Goal: Check status

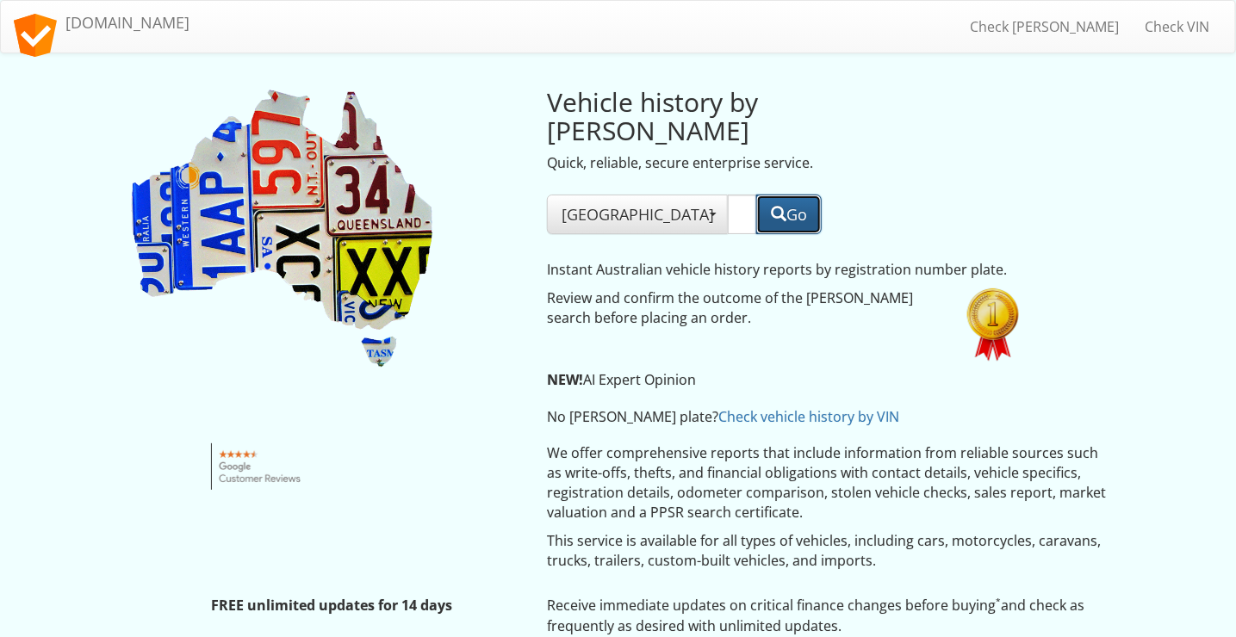
click at [775, 206] on span "button" at bounding box center [779, 214] width 16 height 16
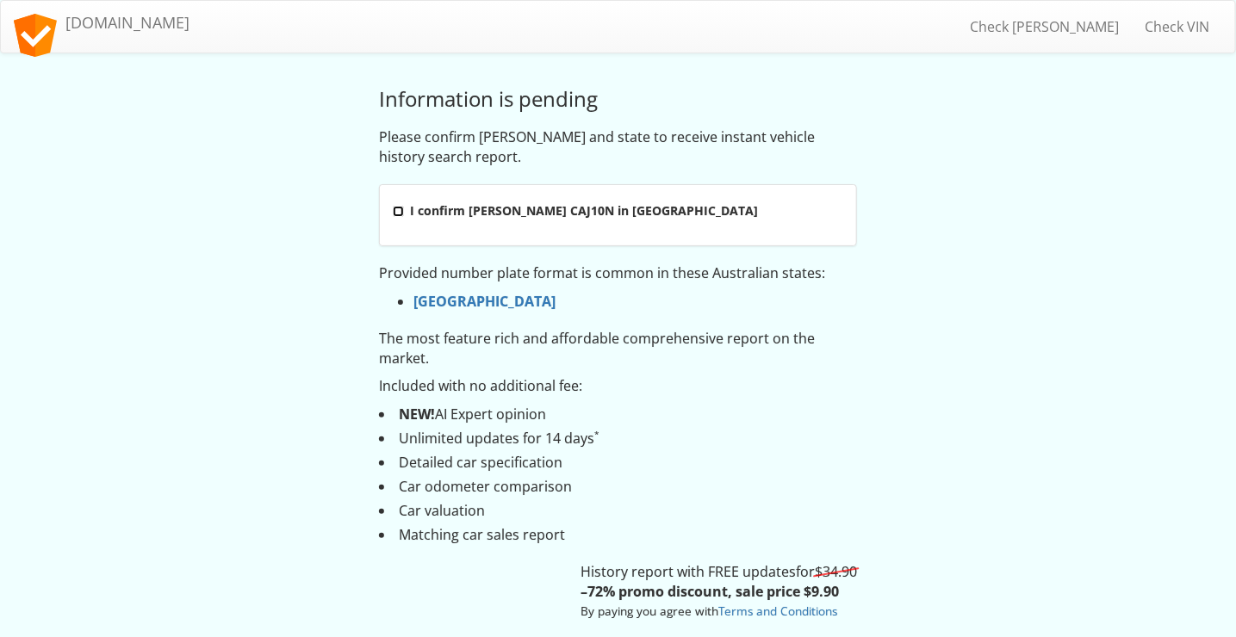
click at [398, 208] on input "I confirm rego CAJ10N in New South Wales" at bounding box center [398, 211] width 11 height 11
checkbox input "true"
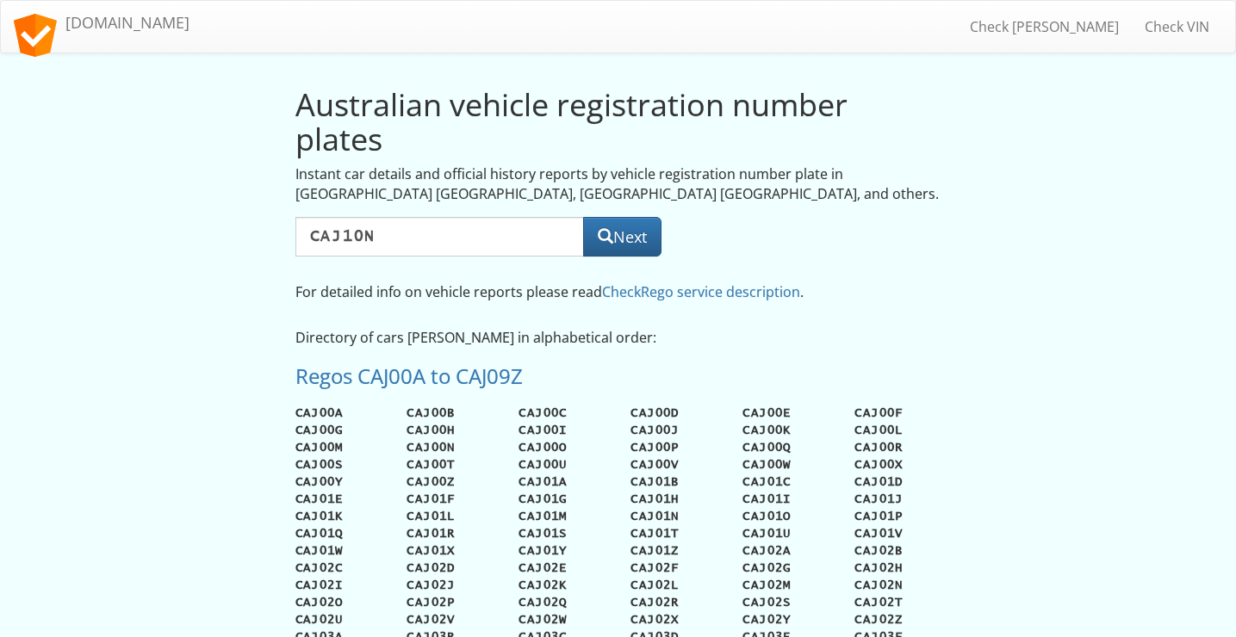
select select
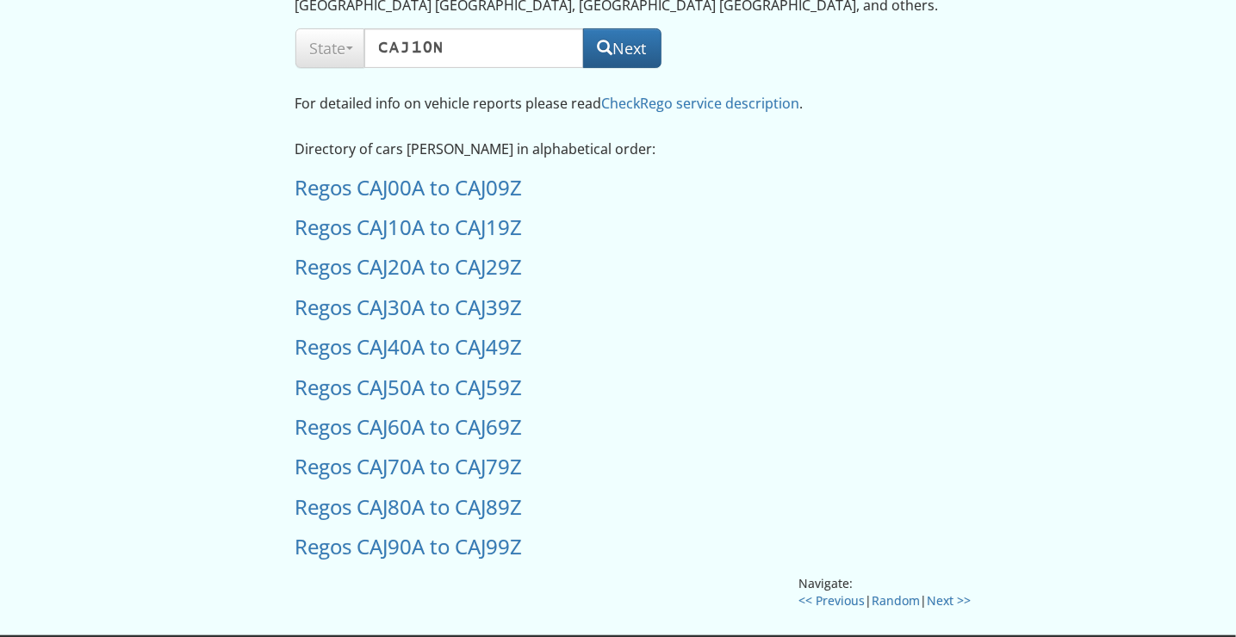
scroll to position [258, 0]
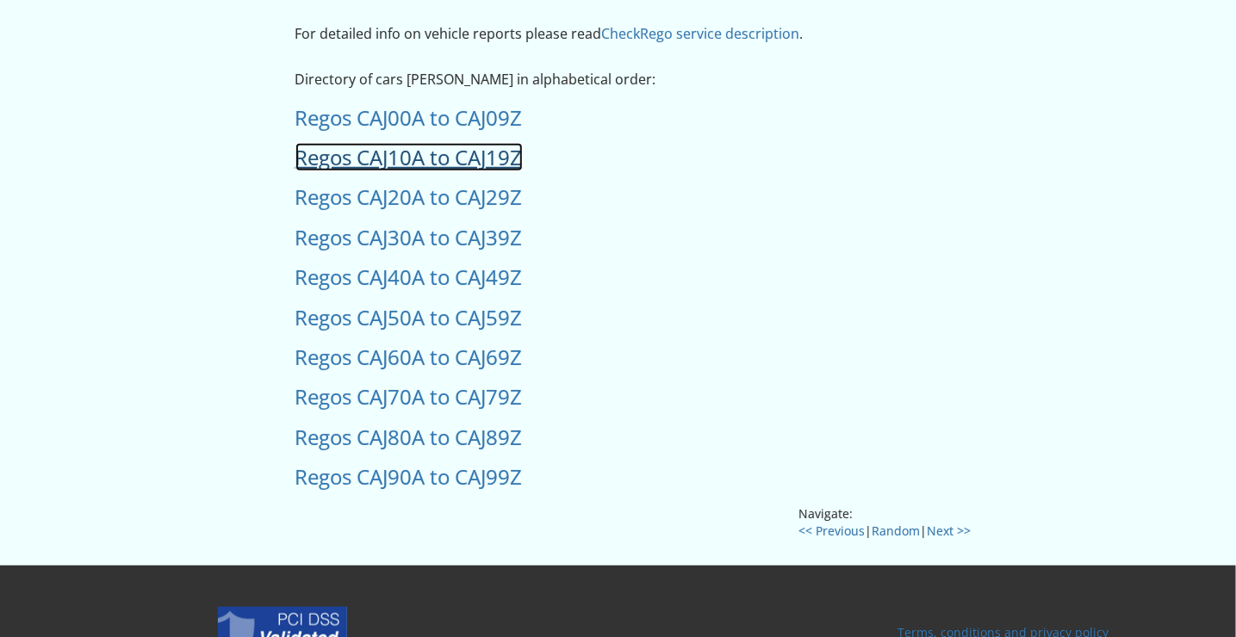
click at [456, 158] on link "Regos CAJ10A to CAJ19Z" at bounding box center [408, 157] width 227 height 28
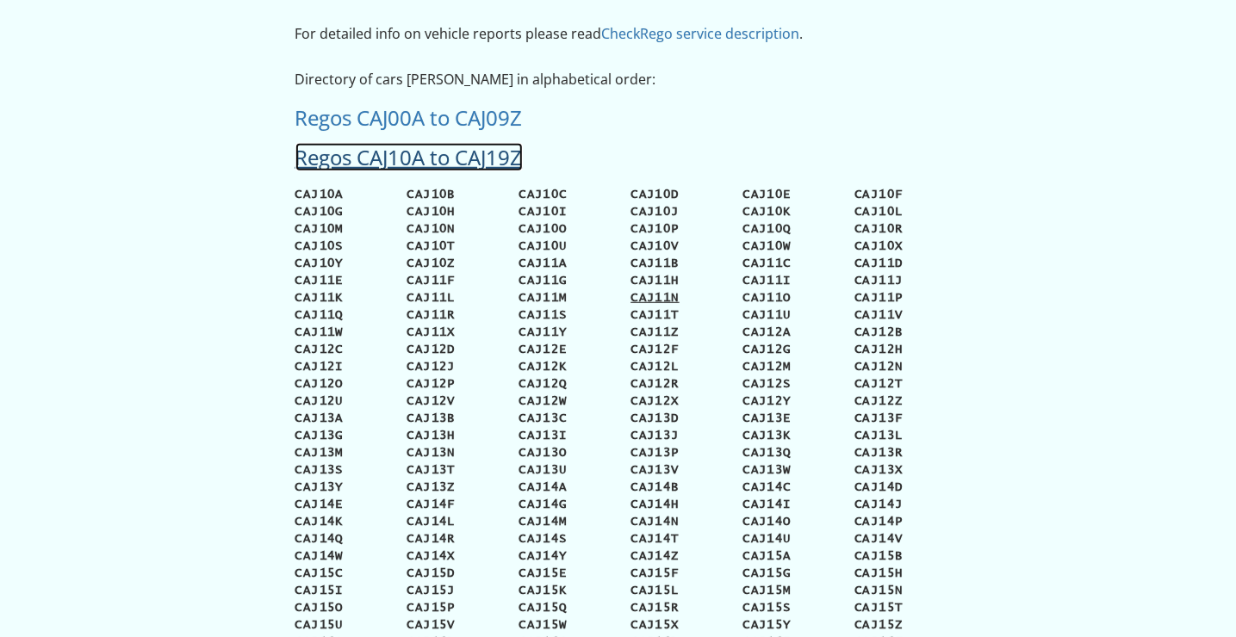
scroll to position [0, 0]
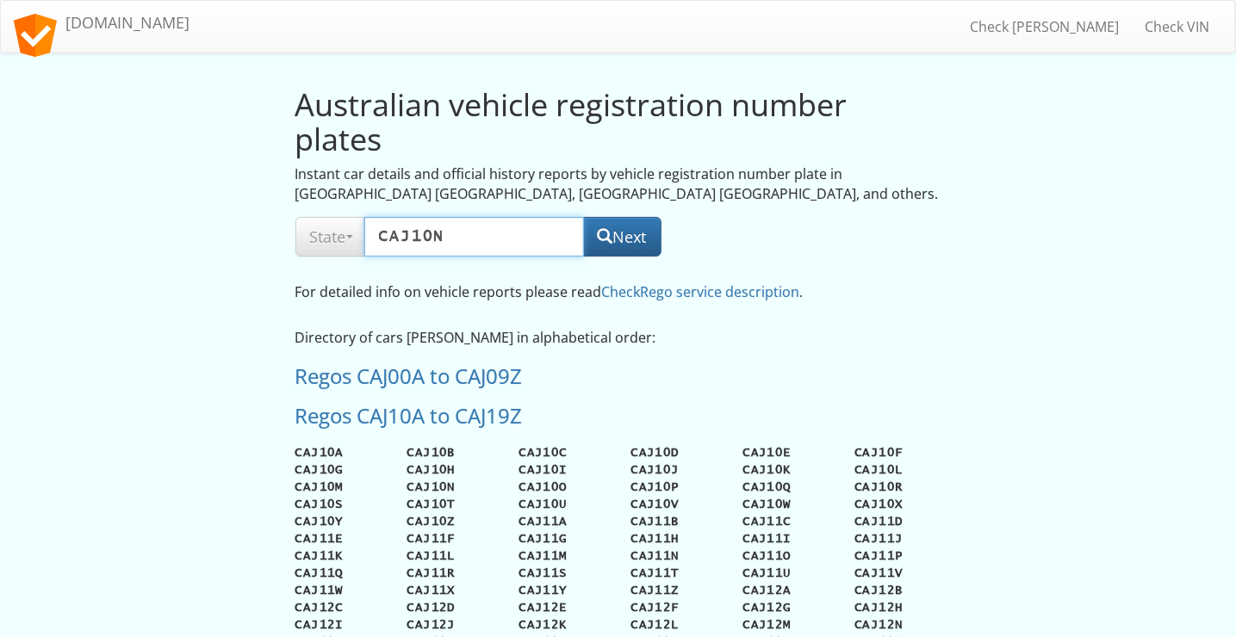
click at [466, 232] on input "CAJ10N" at bounding box center [474, 237] width 220 height 40
type input "CAJ01N"
click at [628, 242] on button "Next" at bounding box center [622, 237] width 78 height 40
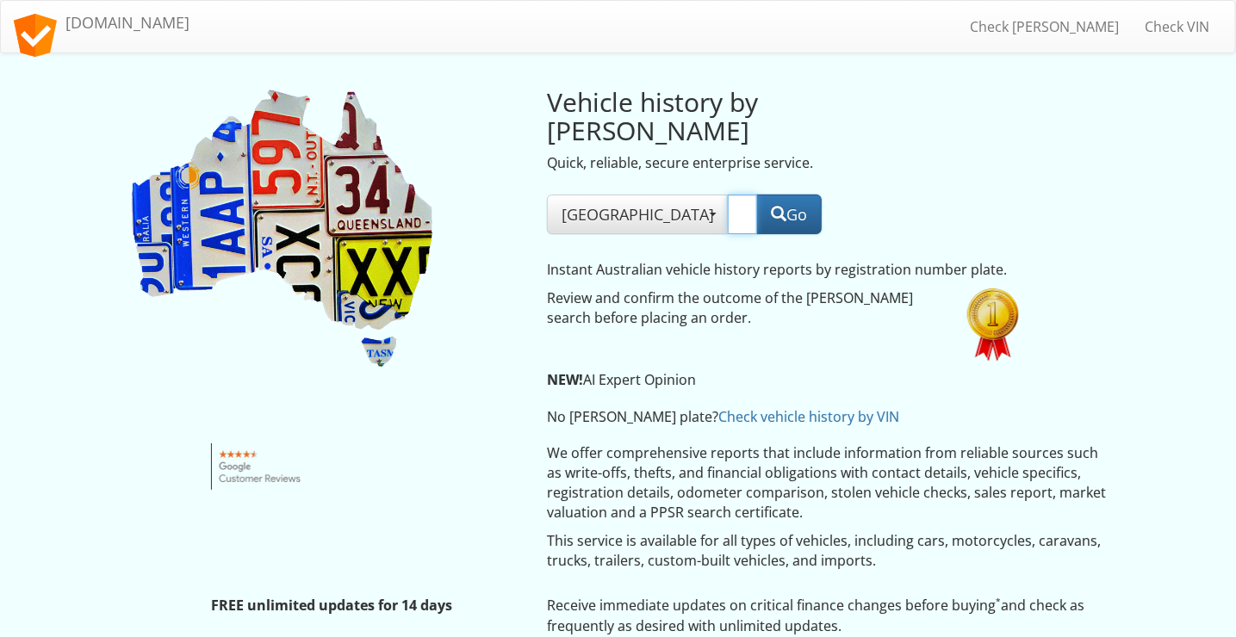
drag, startPoint x: 705, startPoint y: 182, endPoint x: 623, endPoint y: 183, distance: 81.8
click at [728, 195] on input "CAJ01N" at bounding box center [742, 215] width 29 height 40
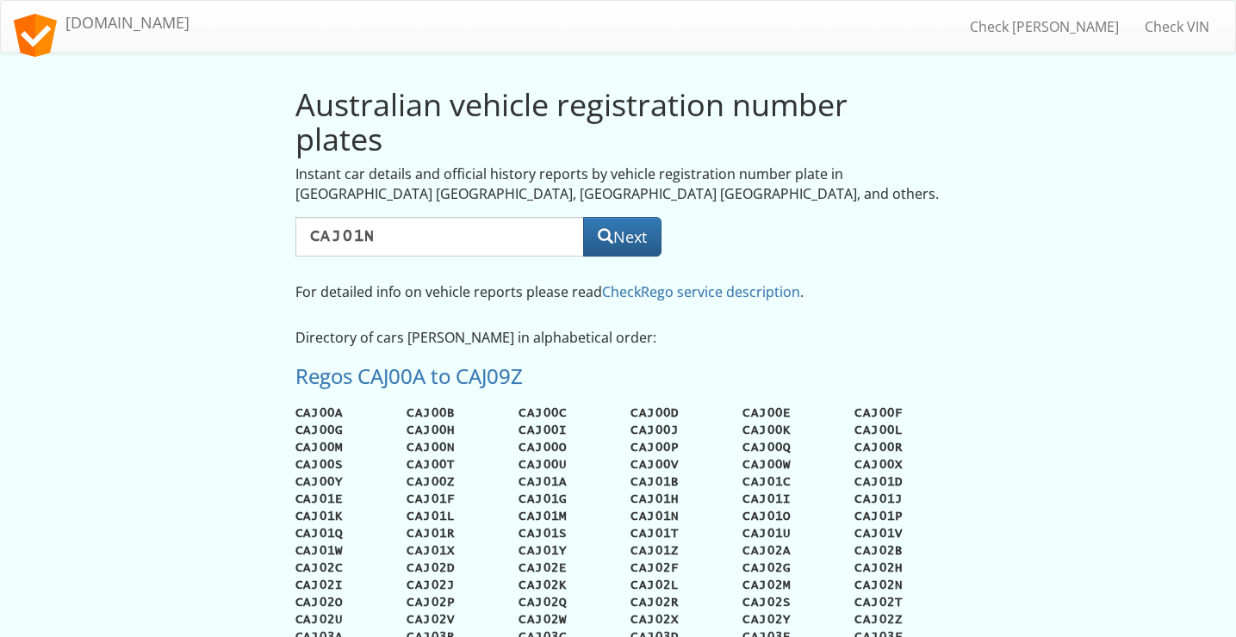
select select
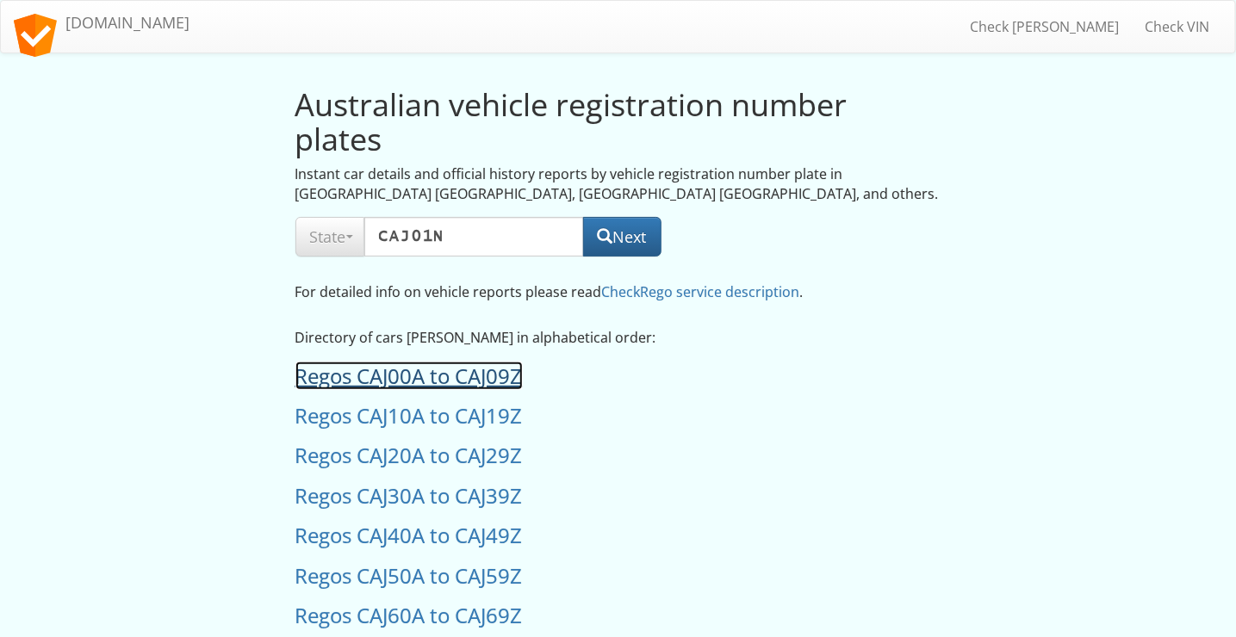
click at [494, 384] on link "Regos CAJ00A to CAJ09Z" at bounding box center [408, 376] width 227 height 28
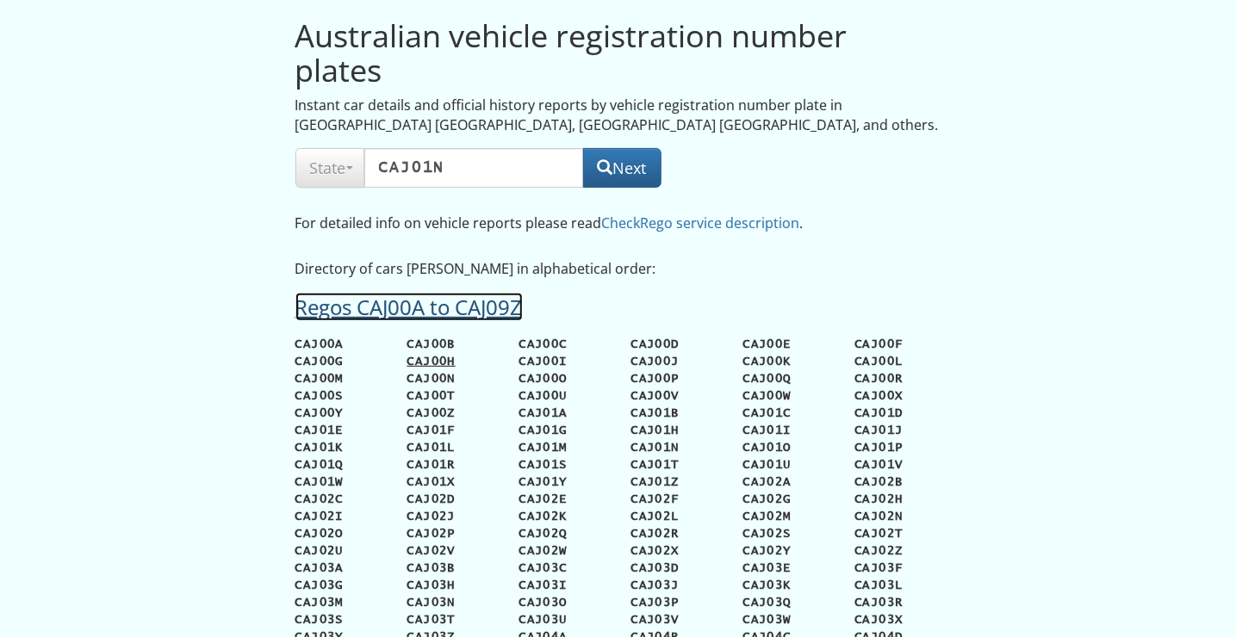
scroll to position [172, 0]
